Goal: Task Accomplishment & Management: Use online tool/utility

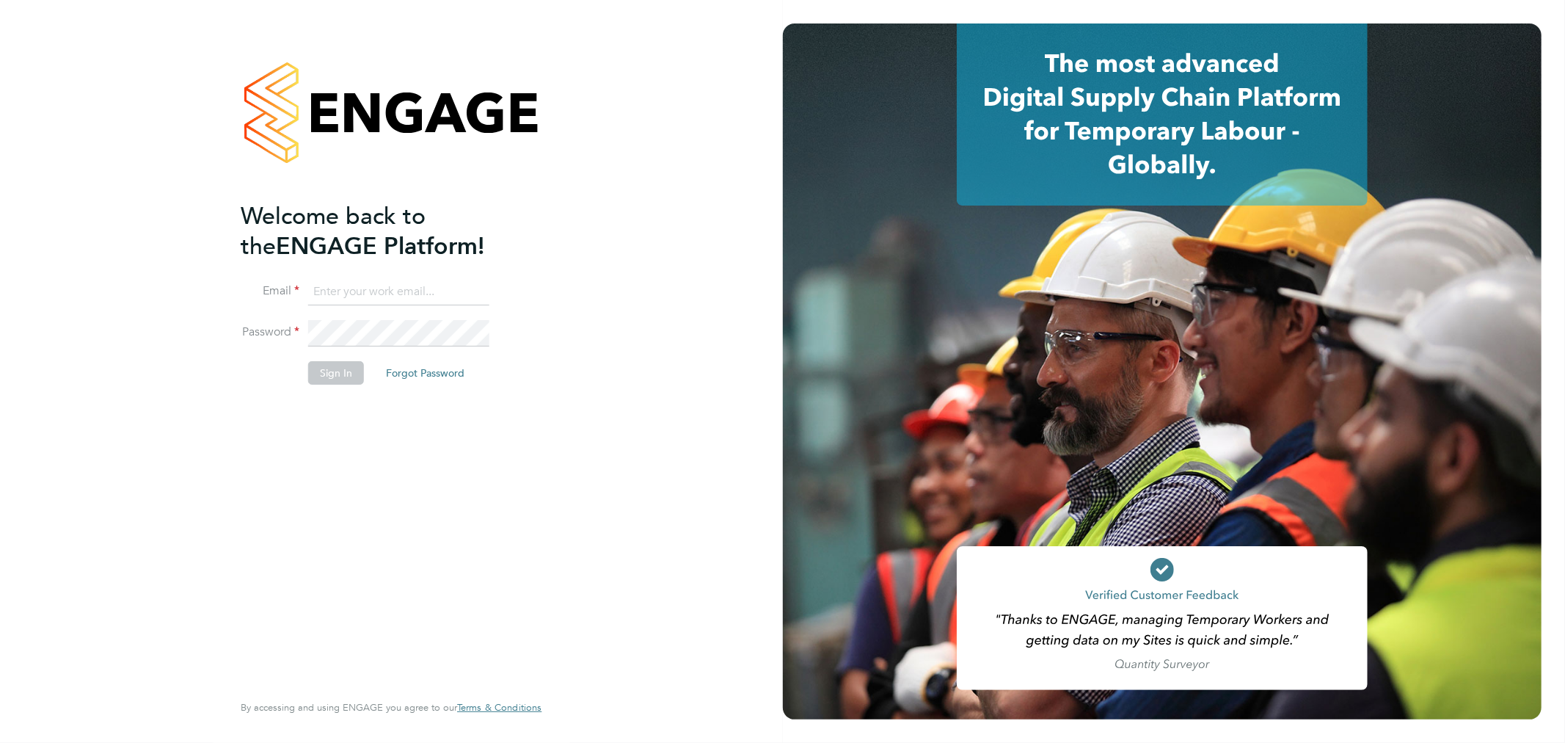
type input "sarah@velocityrecruitment.co.uk"
click at [330, 378] on button "Sign In" at bounding box center [336, 372] width 56 height 23
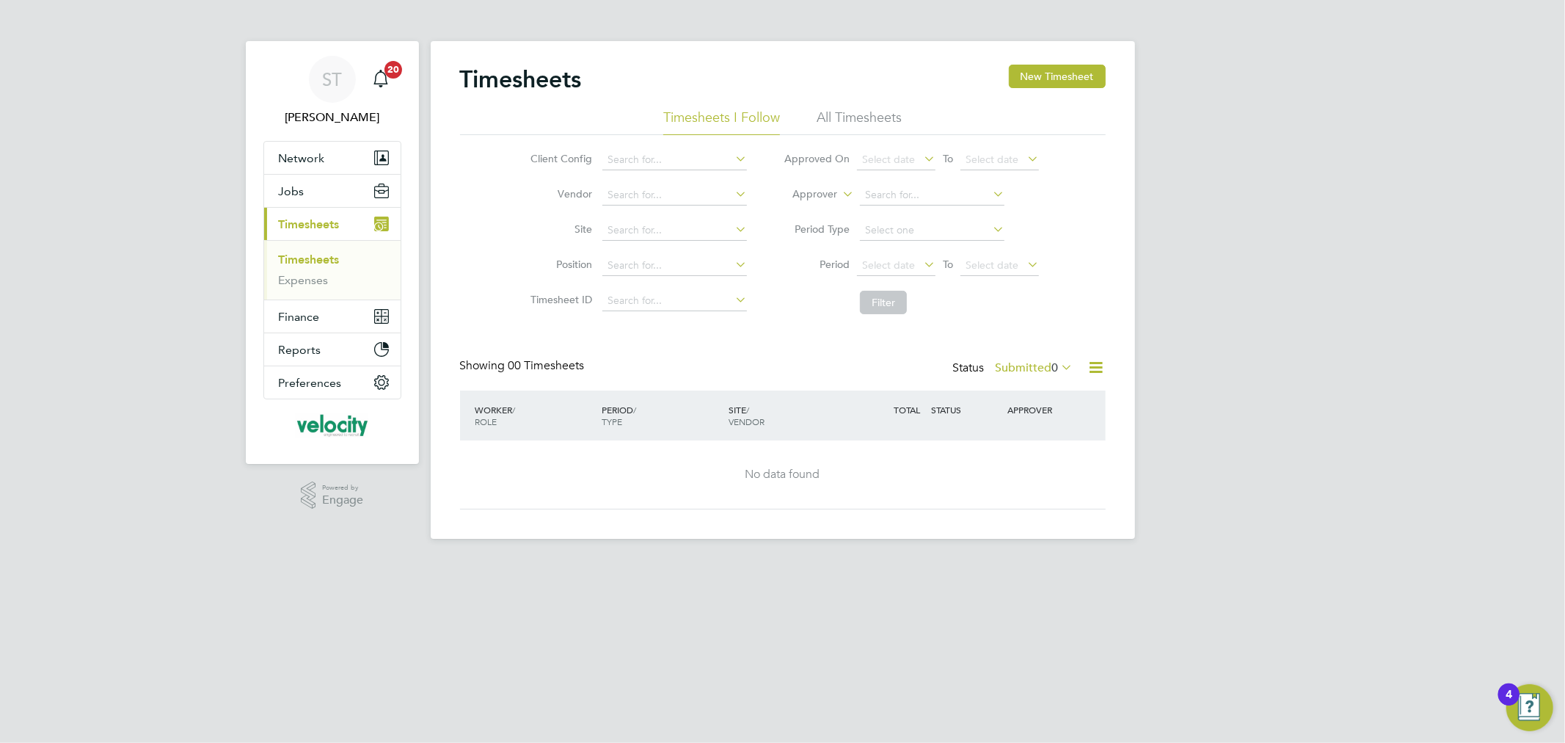
click at [847, 109] on li "All Timesheets" at bounding box center [859, 122] width 85 height 26
click at [1008, 356] on div "Timesheets New Timesheet Timesheets I Follow All Timesheets Client Config Vendo…" at bounding box center [783, 287] width 646 height 445
click at [1008, 371] on label "Submitted 0" at bounding box center [1035, 367] width 78 height 15
click at [1003, 389] on li "All" at bounding box center [1015, 393] width 68 height 21
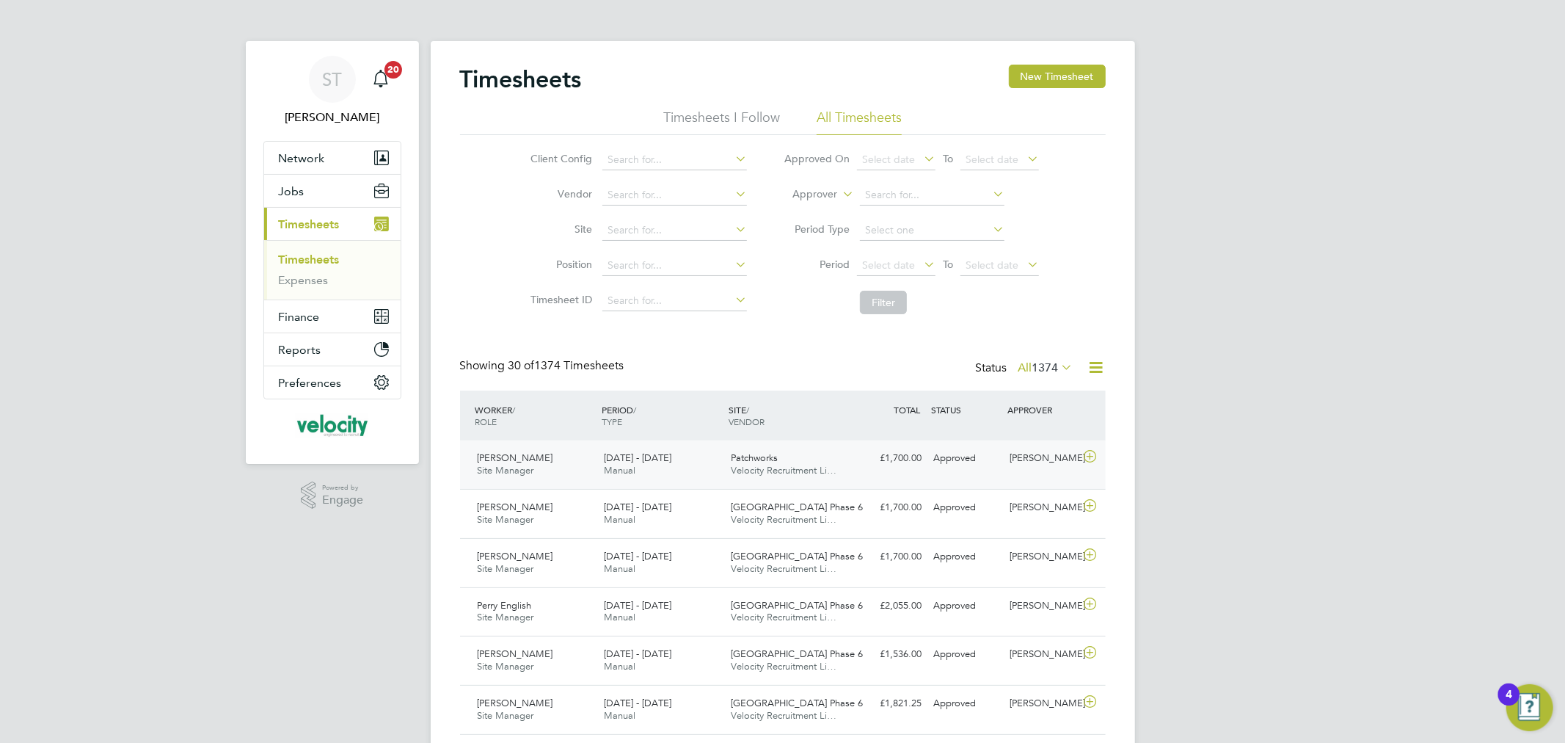
click at [790, 465] on span "Velocity Recruitment Li…" at bounding box center [784, 470] width 106 height 12
